Goal: Task Accomplishment & Management: Manage account settings

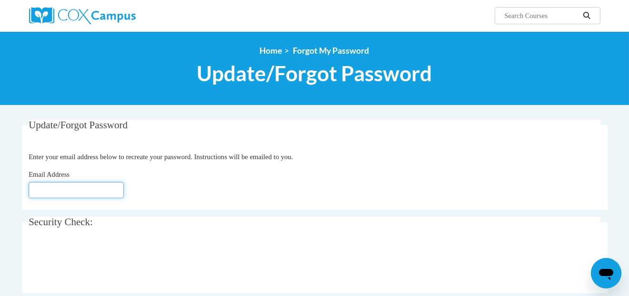
click at [78, 188] on input "Email Address" at bounding box center [76, 190] width 95 height 16
type input "[PERSON_NAME][EMAIL_ADDRESS][DOMAIN_NAME]"
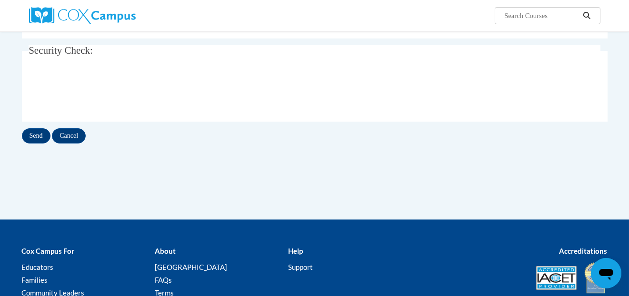
scroll to position [190, 0]
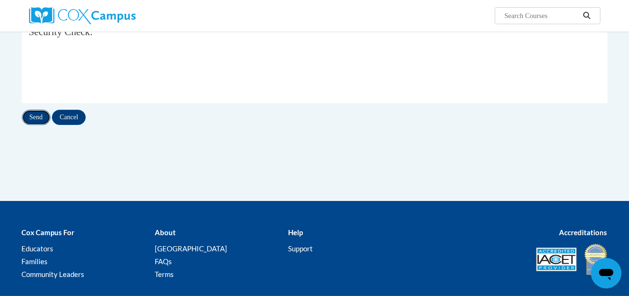
click at [33, 116] on input "Send" at bounding box center [36, 117] width 29 height 15
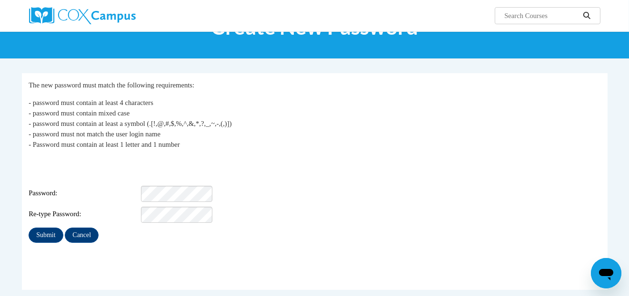
scroll to position [95, 0]
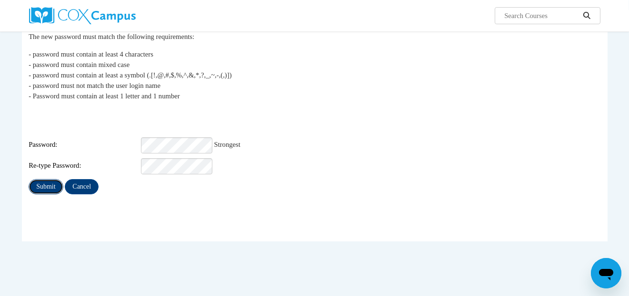
click at [43, 179] on input "Submit" at bounding box center [46, 186] width 34 height 15
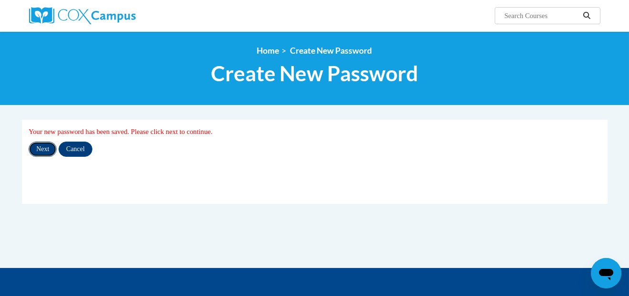
click at [50, 149] on input "Next" at bounding box center [43, 149] width 28 height 15
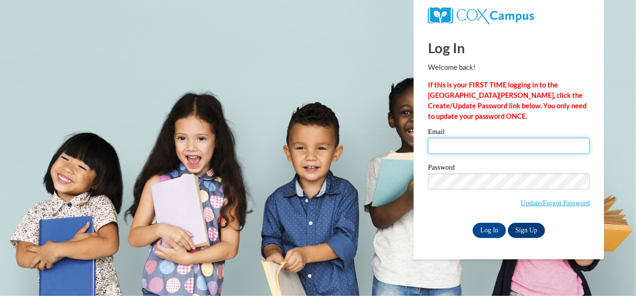
click at [467, 145] on input "Email" at bounding box center [509, 146] width 162 height 16
type input "hannah.loomis@escco.org"
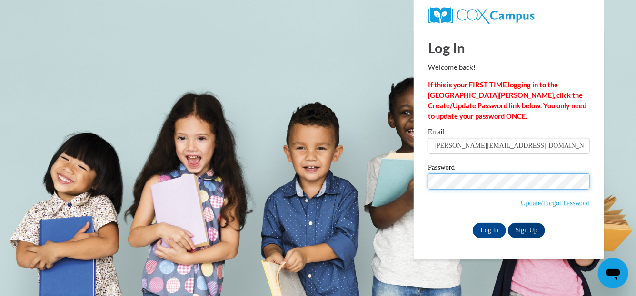
click at [383, 192] on body "Log In Welcome back! If this is your FIRST TIME logging in to the NEW Cox Campu…" at bounding box center [318, 148] width 636 height 296
click at [452, 219] on div "Password Update/Forgot Password" at bounding box center [509, 192] width 162 height 56
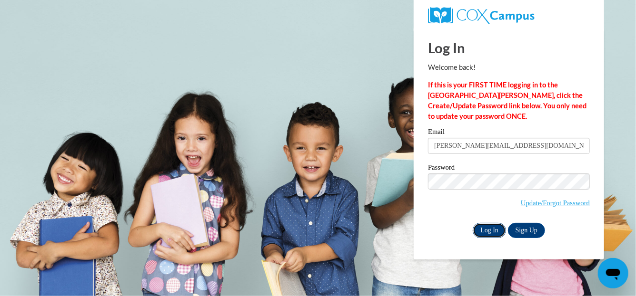
click at [496, 227] on input "Log In" at bounding box center [489, 230] width 33 height 15
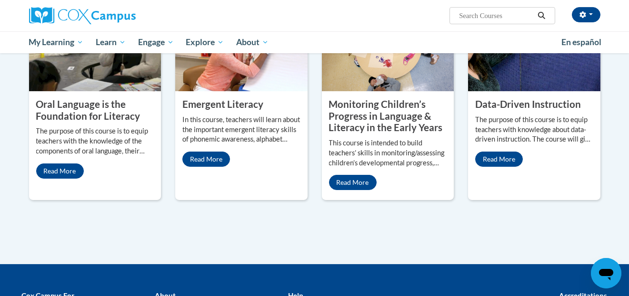
scroll to position [857, 0]
